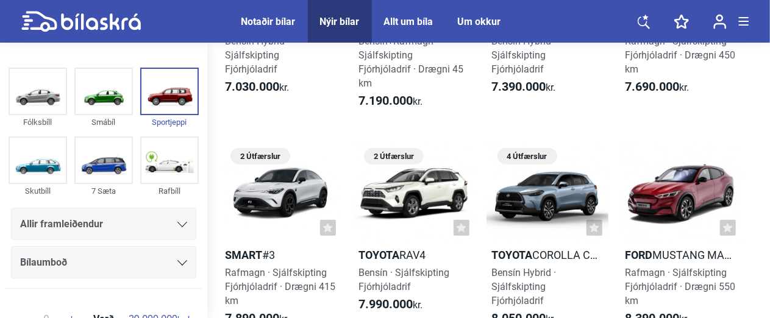
scroll to position [564, 0]
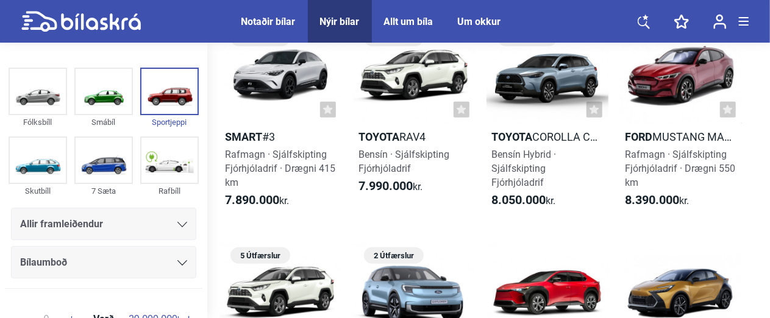
drag, startPoint x: 769, startPoint y: 65, endPoint x: 763, endPoint y: 104, distance: 39.5
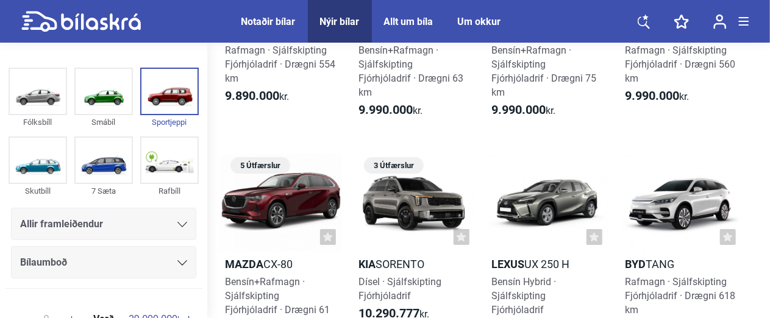
scroll to position [2030, 0]
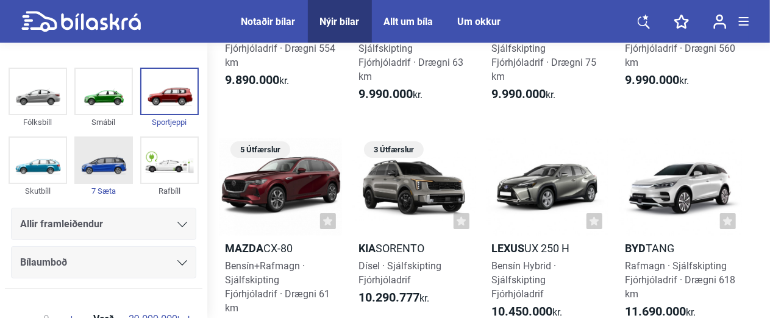
click at [91, 173] on img at bounding box center [104, 160] width 56 height 45
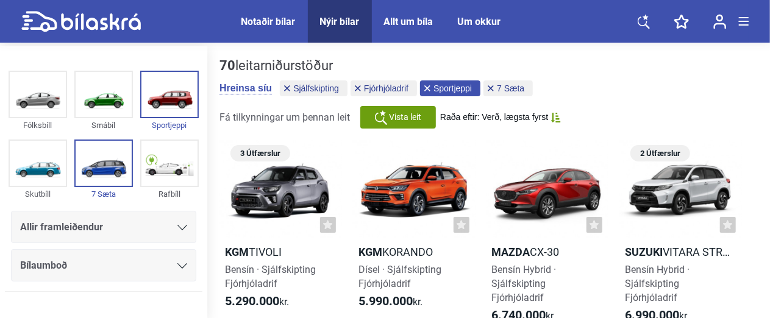
click at [436, 88] on span "Sportjeppi" at bounding box center [452, 88] width 38 height 9
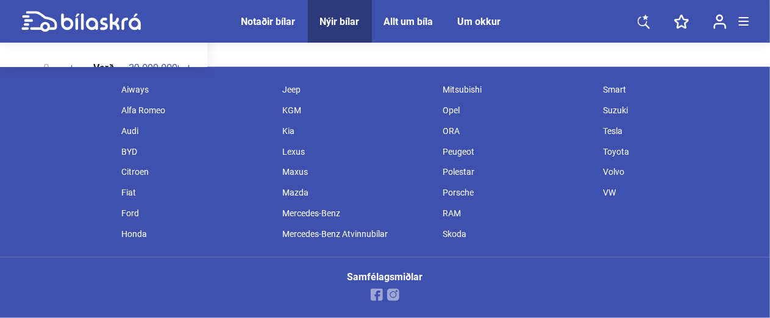
scroll to position [976, 0]
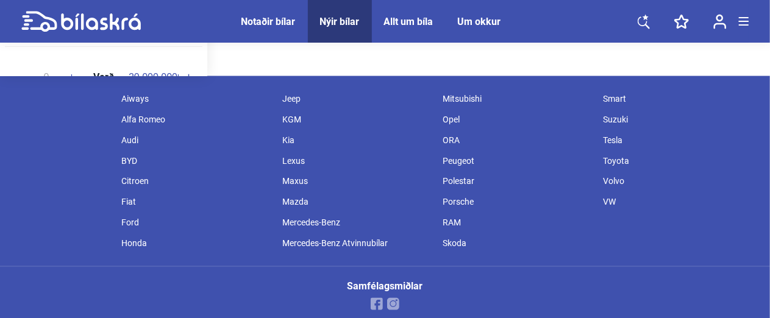
click at [284, 139] on div "Kia" at bounding box center [356, 140] width 160 height 21
checkbox input "false"
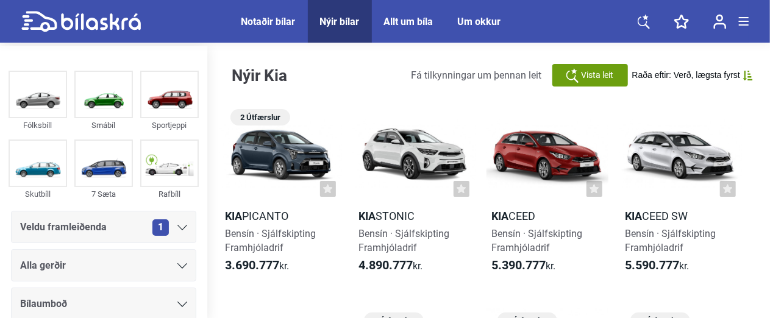
click at [271, 19] on div "Notaðir bílar" at bounding box center [268, 22] width 54 height 12
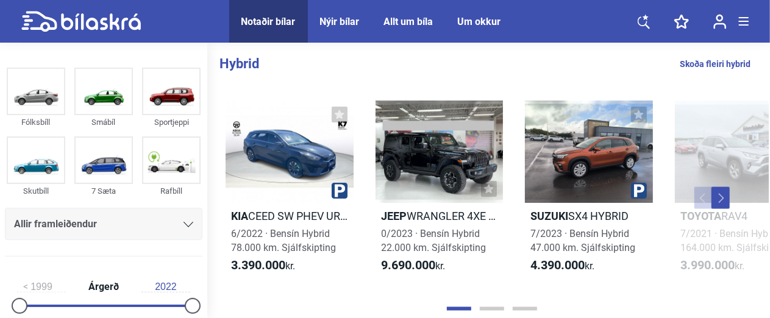
scroll to position [811, 0]
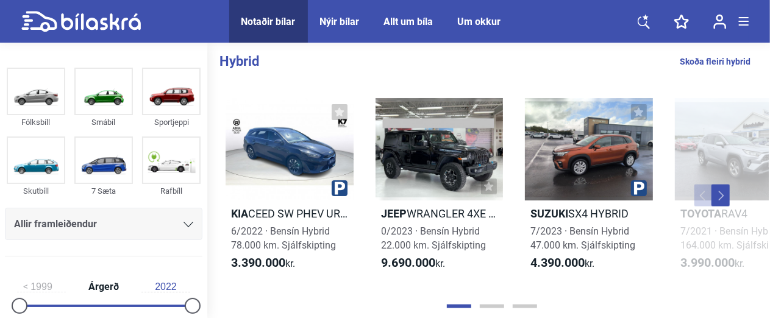
click at [725, 201] on button "Next" at bounding box center [720, 196] width 18 height 22
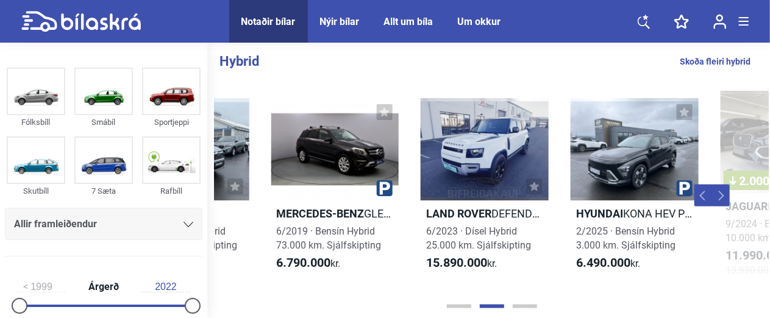
scroll to position [0, 554]
click at [725, 201] on button "Next" at bounding box center [720, 196] width 18 height 22
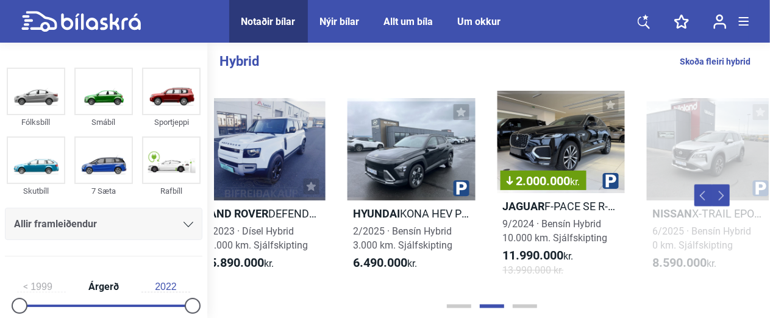
scroll to position [0, 943]
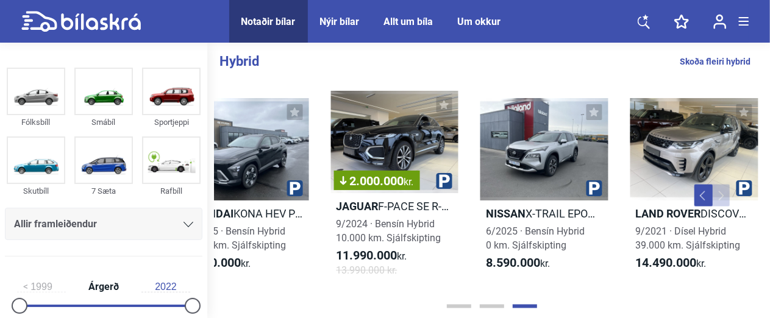
click at [725, 201] on button "Next" at bounding box center [720, 196] width 18 height 22
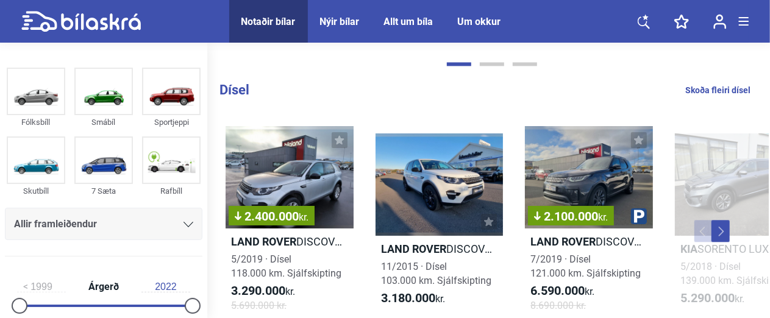
scroll to position [1411, 0]
